Goal: Information Seeking & Learning: Check status

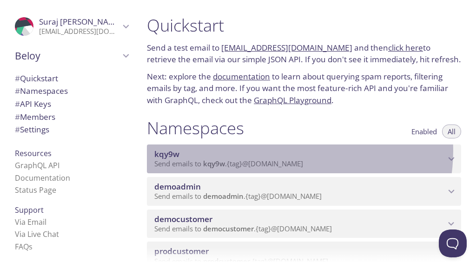
click at [289, 151] on span "kqy9w" at bounding box center [299, 154] width 291 height 10
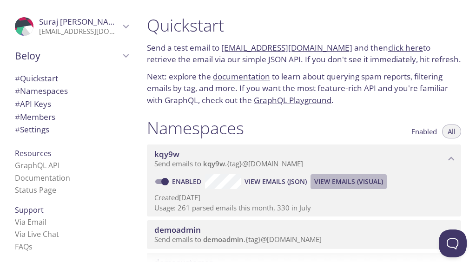
click at [329, 180] on span "View Emails (Visual)" at bounding box center [348, 181] width 69 height 11
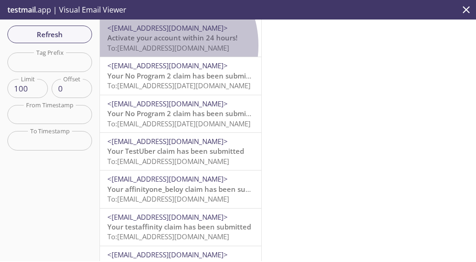
click at [158, 46] on span "To: kqy9w.augustmail@inbox.testmail.app" at bounding box center [168, 47] width 122 height 9
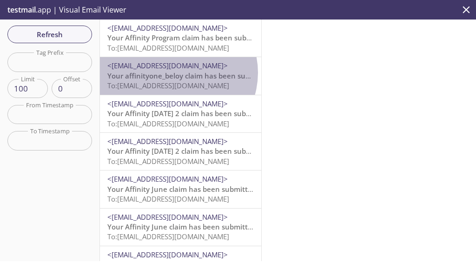
click at [176, 73] on span "Your affinityone_beloy claim has been submitted" at bounding box center [189, 75] width 165 height 9
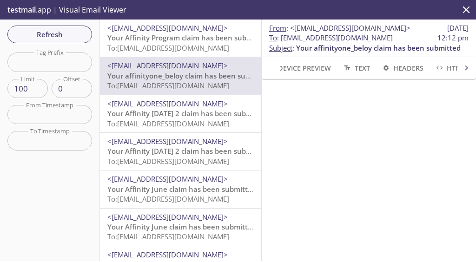
scroll to position [81, 0]
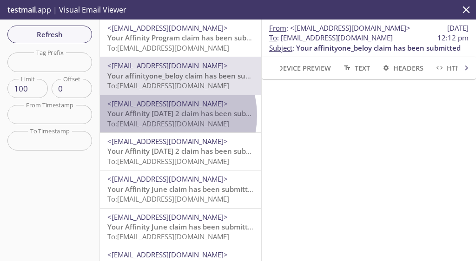
click at [164, 116] on span "Your Affinity [DATE] 2 claim has been submitted" at bounding box center [187, 113] width 161 height 9
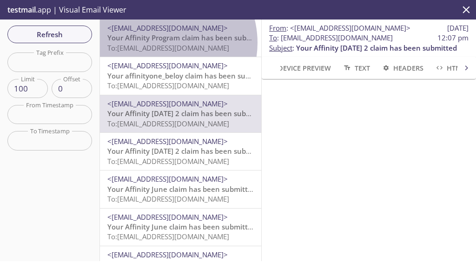
click at [160, 43] on span "To: [EMAIL_ADDRESS][DOMAIN_NAME]" at bounding box center [168, 47] width 122 height 9
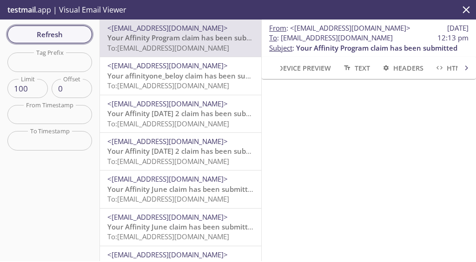
click at [55, 27] on button "Refresh" at bounding box center [49, 35] width 85 height 18
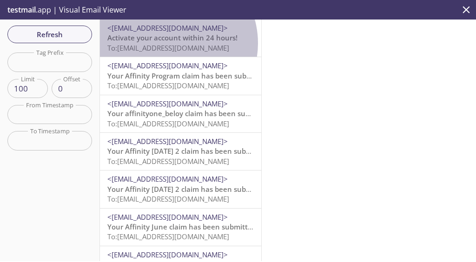
click at [168, 43] on span "To: [EMAIL_ADDRESS][DOMAIN_NAME]" at bounding box center [168, 47] width 122 height 9
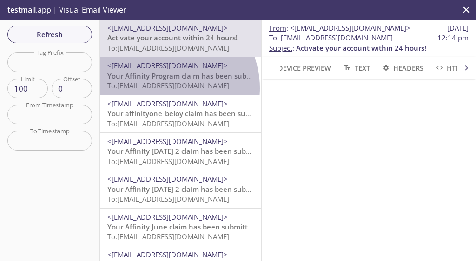
click at [166, 88] on span "To: [EMAIL_ADDRESS][DOMAIN_NAME]" at bounding box center [168, 85] width 122 height 9
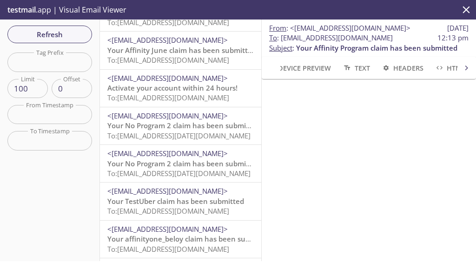
scroll to position [253, 0]
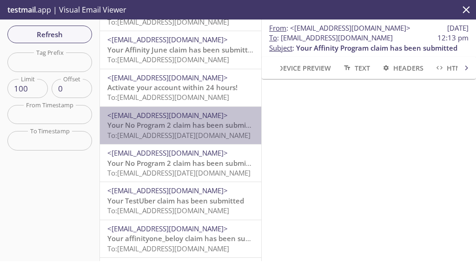
click at [191, 129] on span "Your No Program 2 claim has been submitted" at bounding box center [183, 124] width 153 height 9
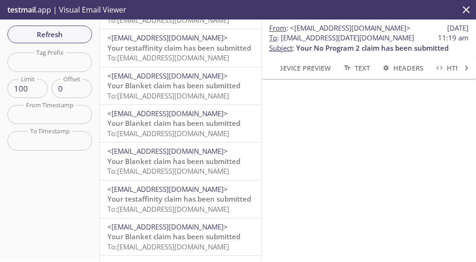
scroll to position [534, 0]
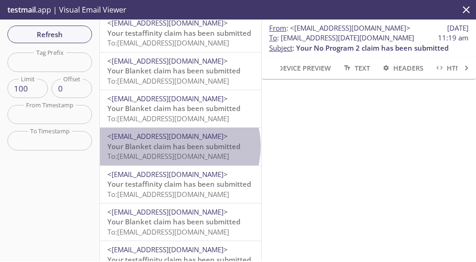
click at [179, 147] on span "Your Blanket claim has been submitted" at bounding box center [173, 146] width 133 height 9
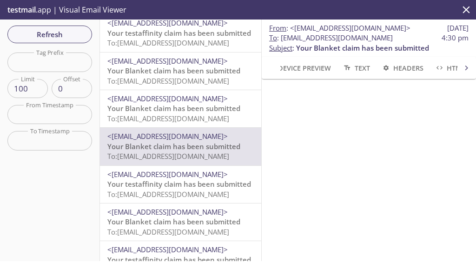
scroll to position [64, 0]
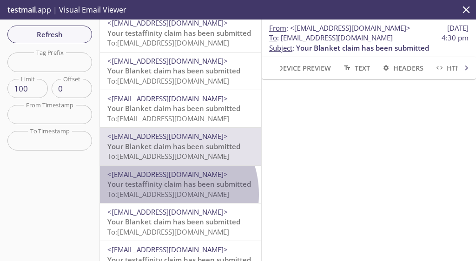
click at [160, 195] on span "To: [EMAIL_ADDRESS][DOMAIN_NAME]" at bounding box center [168, 194] width 122 height 9
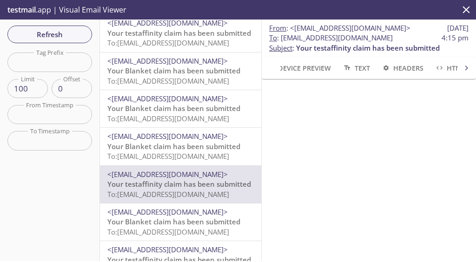
scroll to position [115, 0]
drag, startPoint x: 281, startPoint y: 37, endPoint x: 432, endPoint y: 41, distance: 150.7
click at [393, 41] on span "To : [EMAIL_ADDRESS][DOMAIN_NAME]" at bounding box center [331, 38] width 124 height 10
copy span "[EMAIL_ADDRESS][DOMAIN_NAME]"
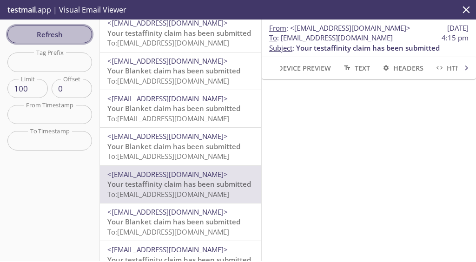
click at [75, 34] on span "Refresh" at bounding box center [50, 34] width 70 height 12
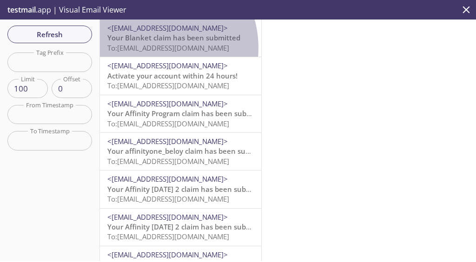
click at [151, 48] on span "To: [EMAIL_ADDRESS][DOMAIN_NAME]" at bounding box center [168, 47] width 122 height 9
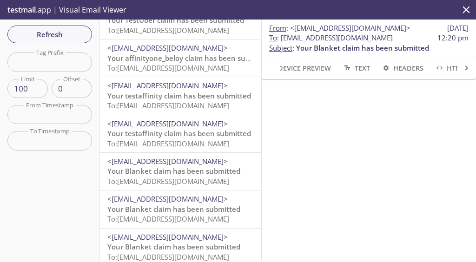
scroll to position [472, 0]
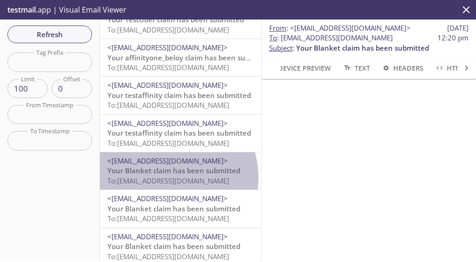
click at [163, 178] on span "To: [EMAIL_ADDRESS][DOMAIN_NAME]" at bounding box center [168, 180] width 122 height 9
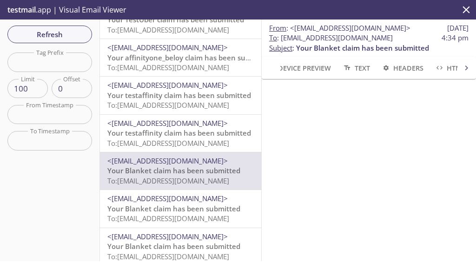
scroll to position [88, 0]
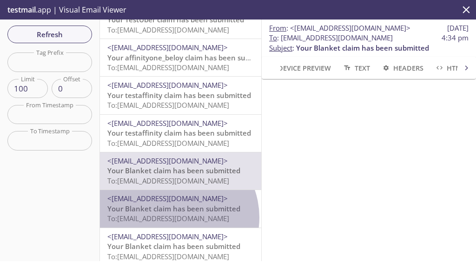
click at [174, 218] on span "To: [EMAIL_ADDRESS][DOMAIN_NAME]" at bounding box center [168, 218] width 122 height 9
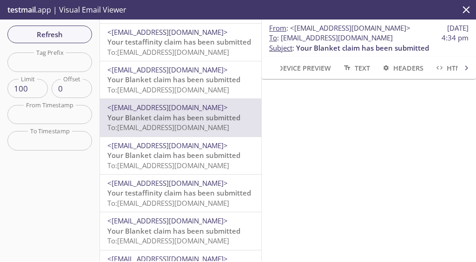
scroll to position [573, 0]
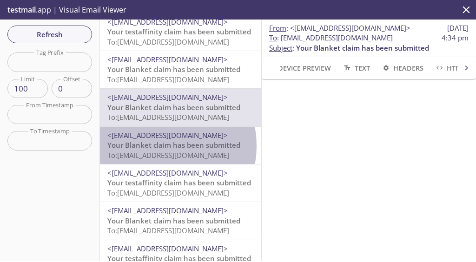
click at [156, 146] on span "Your Blanket claim has been submitted" at bounding box center [173, 144] width 133 height 9
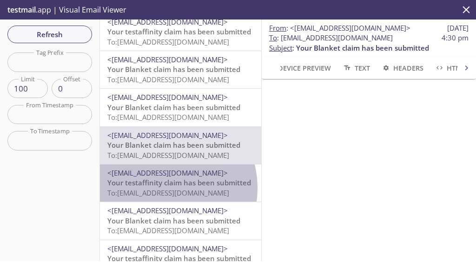
click at [157, 188] on span "To: [EMAIL_ADDRESS][DOMAIN_NAME]" at bounding box center [168, 192] width 122 height 9
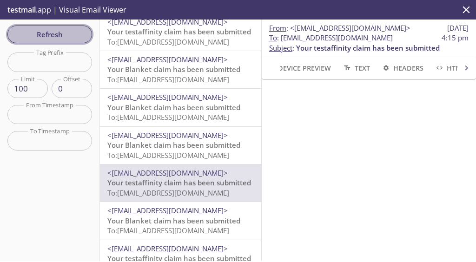
click at [72, 34] on span "Refresh" at bounding box center [50, 34] width 70 height 12
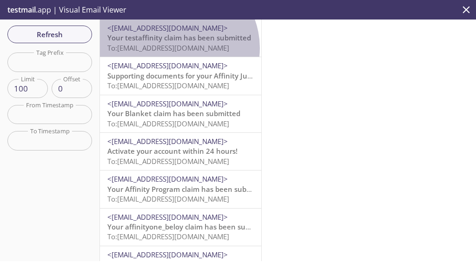
click at [177, 48] on span "To: [EMAIL_ADDRESS][DOMAIN_NAME]" at bounding box center [168, 47] width 122 height 9
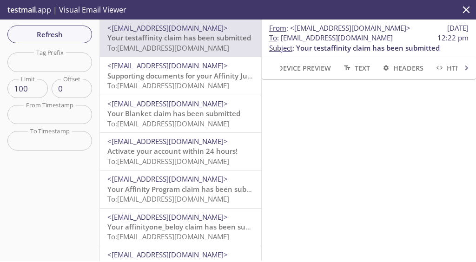
scroll to position [84, 0]
